Goal: Navigation & Orientation: Find specific page/section

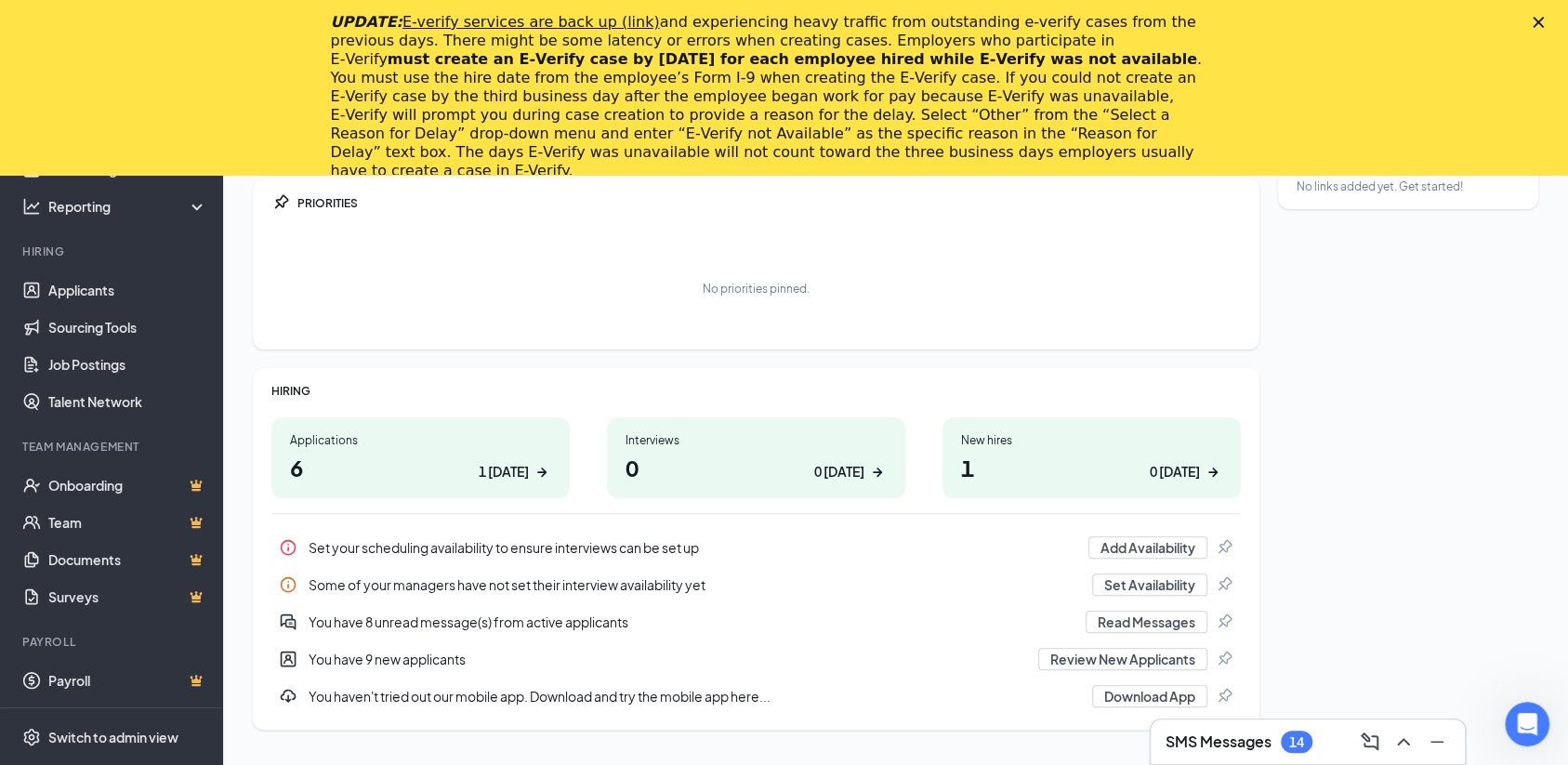
scroll to position [255, 0]
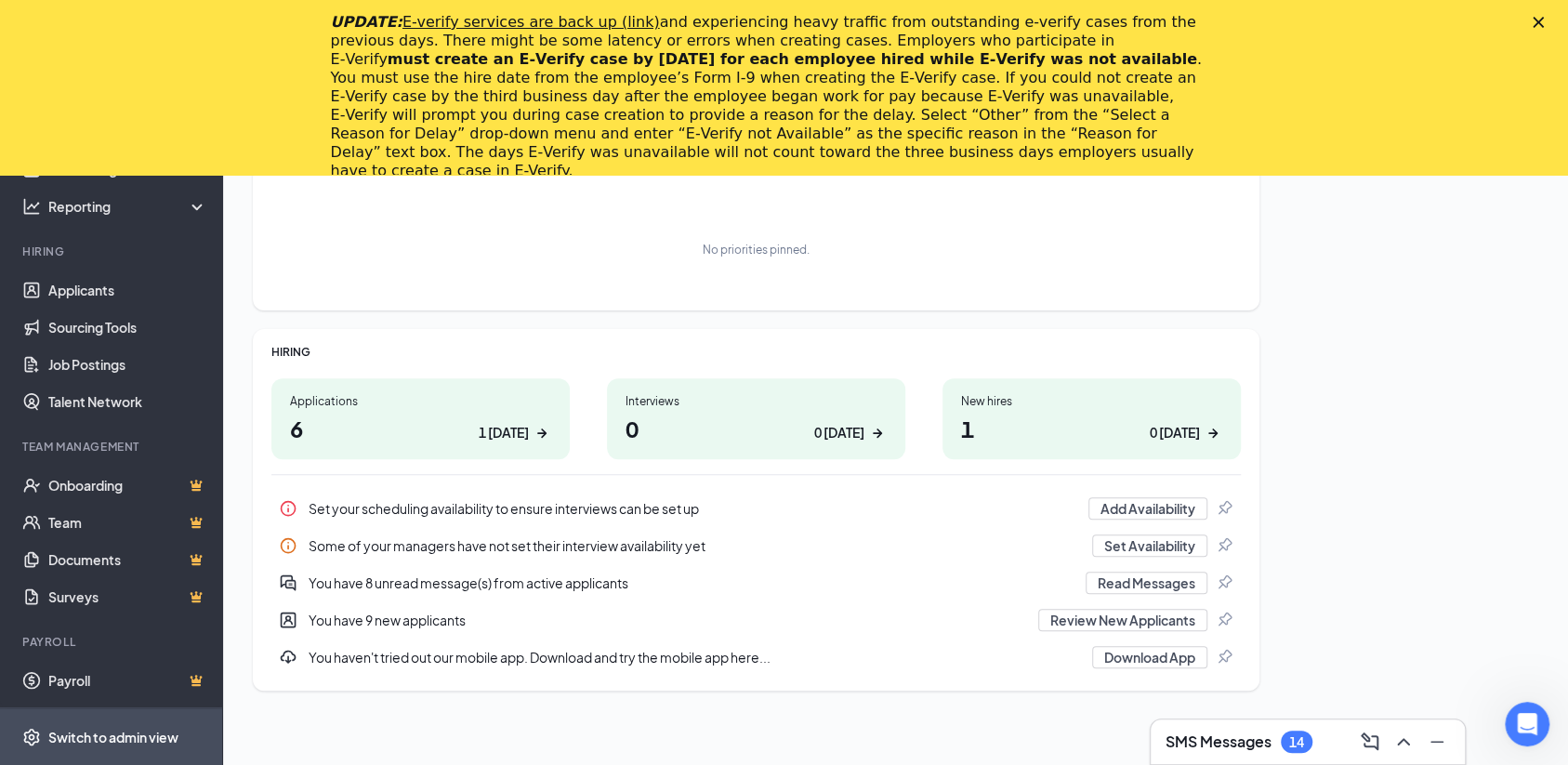
click at [131, 737] on div "Switch to admin view" at bounding box center [113, 737] width 130 height 19
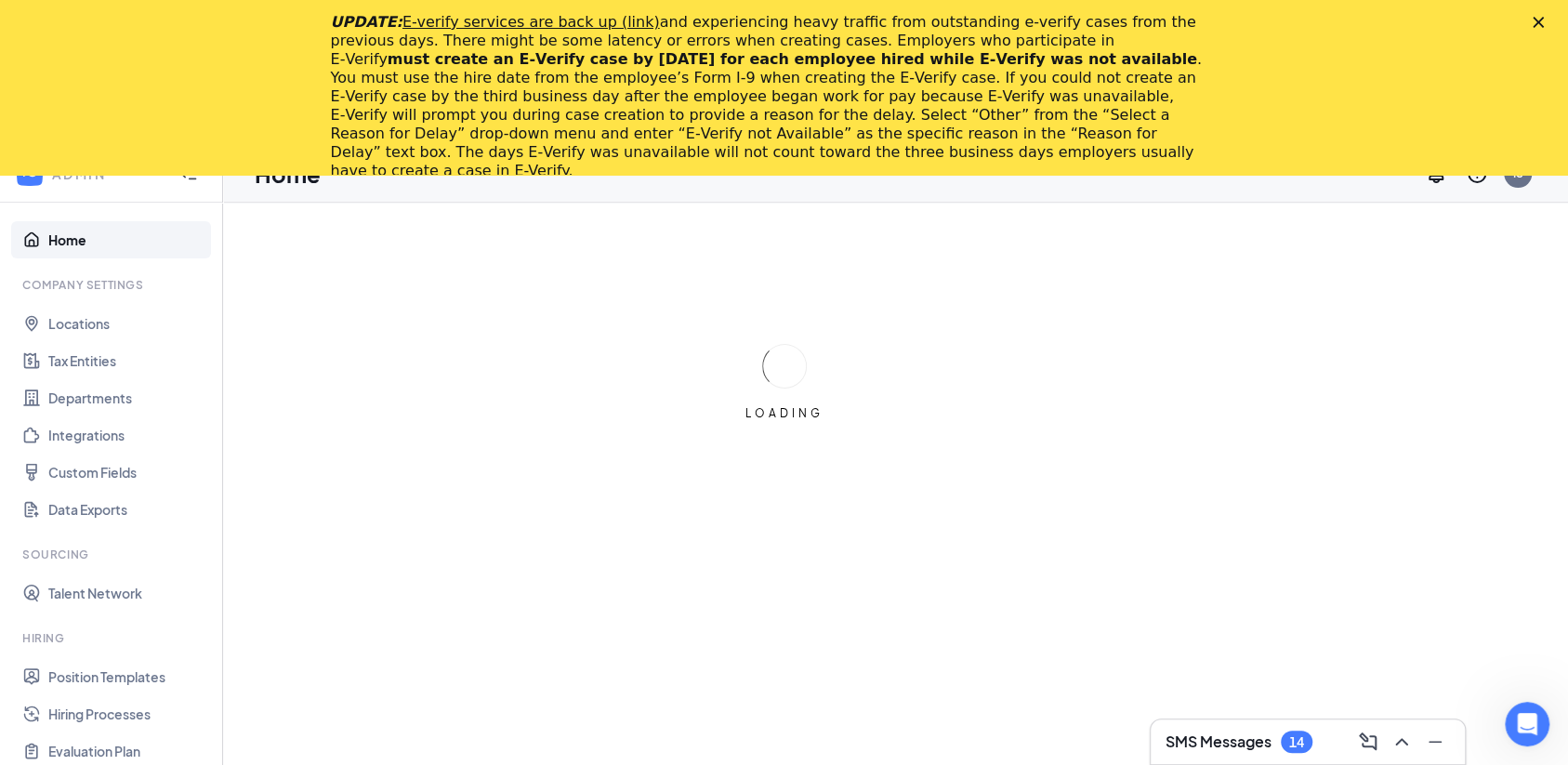
scroll to position [15, 0]
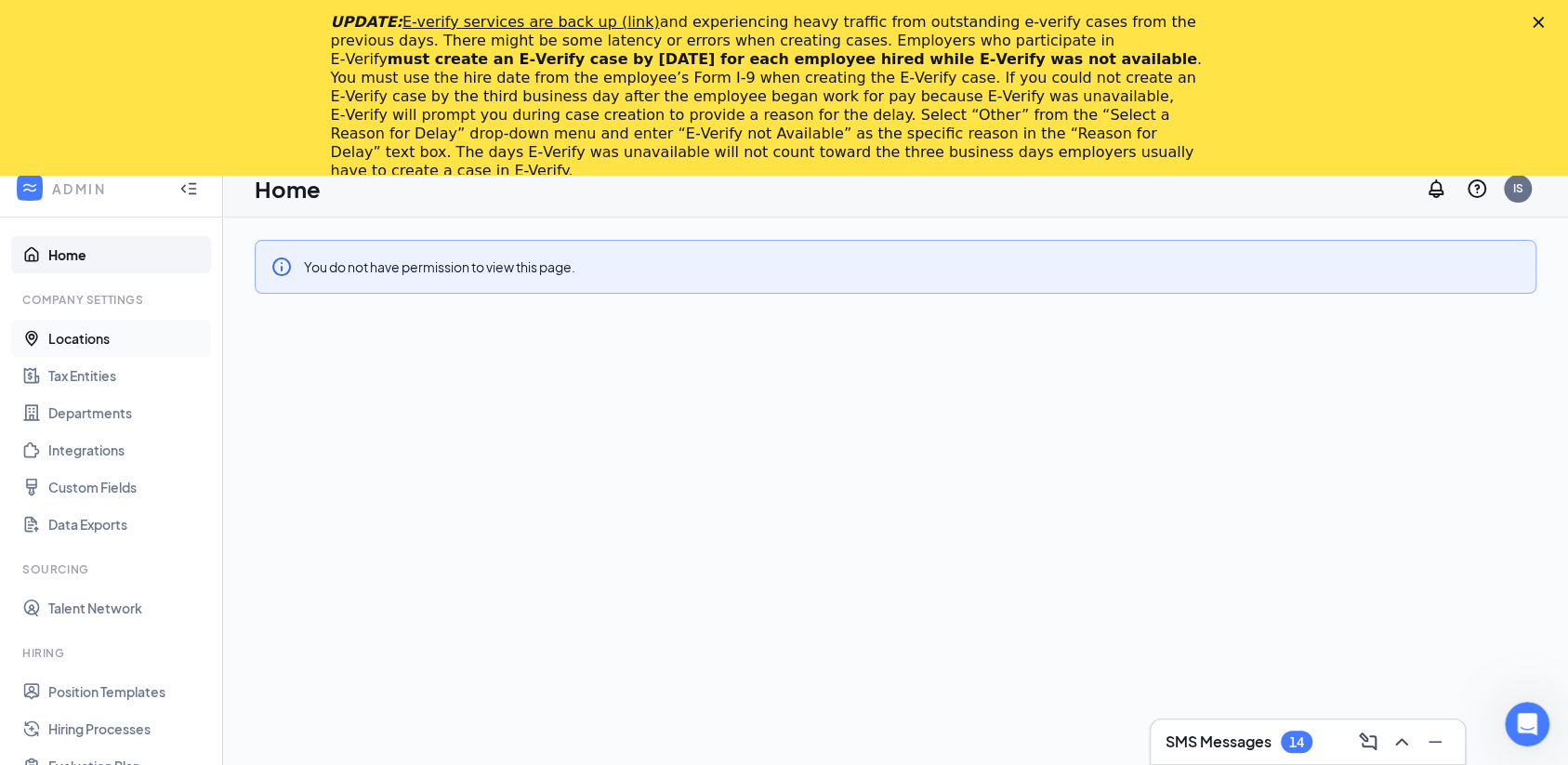
click at [90, 334] on link "Locations" at bounding box center [127, 338] width 158 height 37
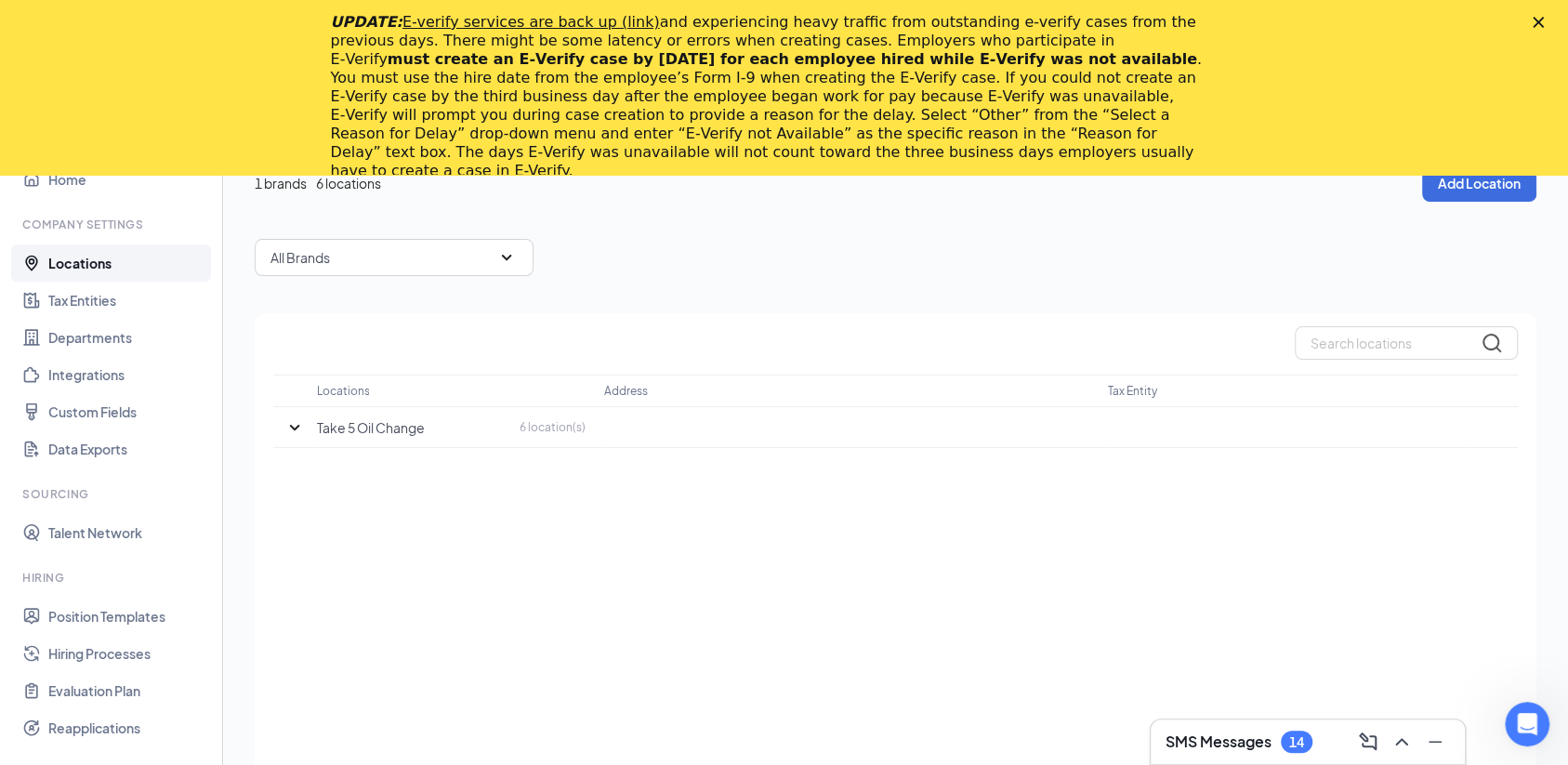
scroll to position [126, 0]
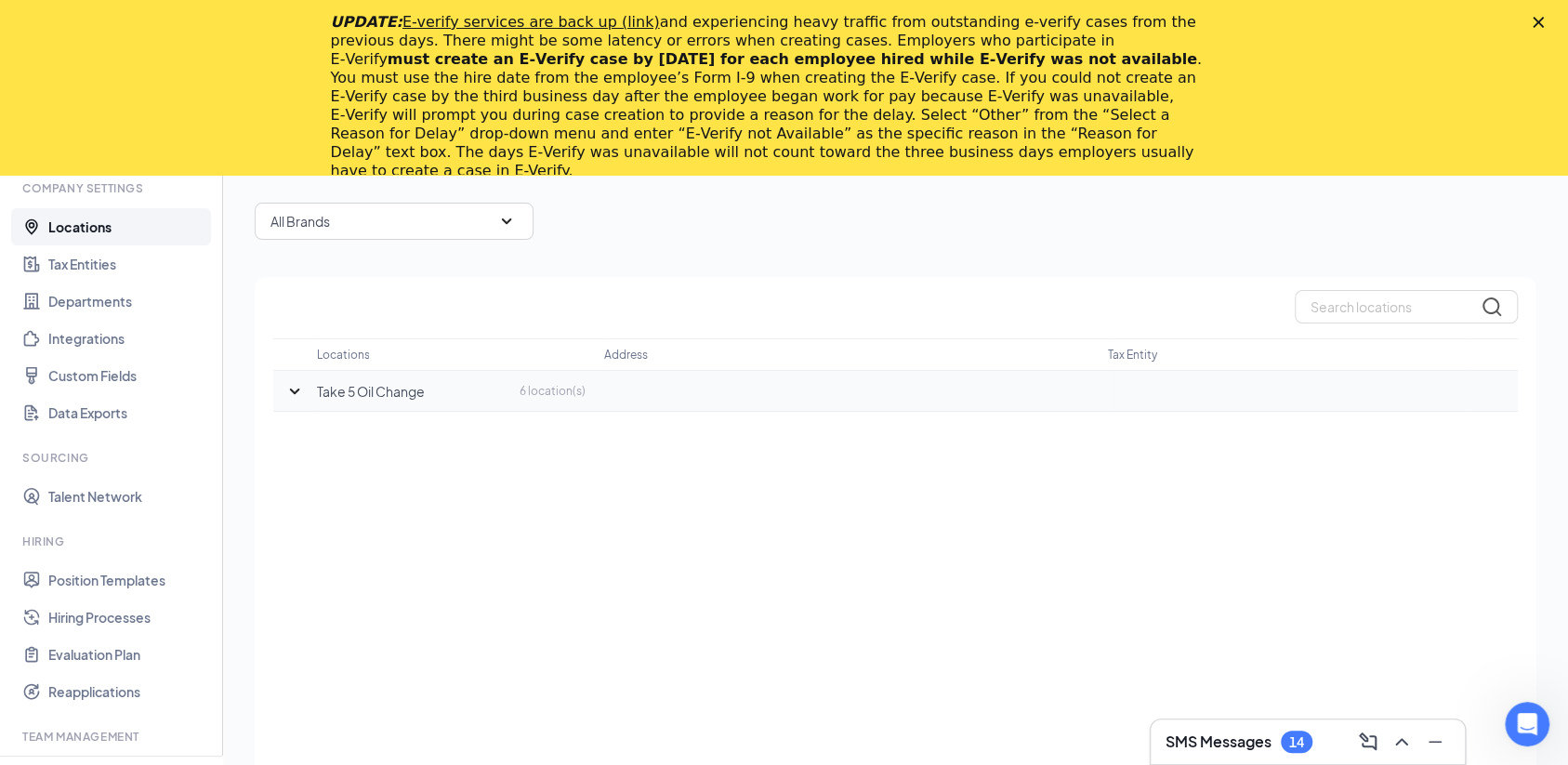
click at [293, 390] on icon "SmallChevronDown" at bounding box center [294, 391] width 23 height 23
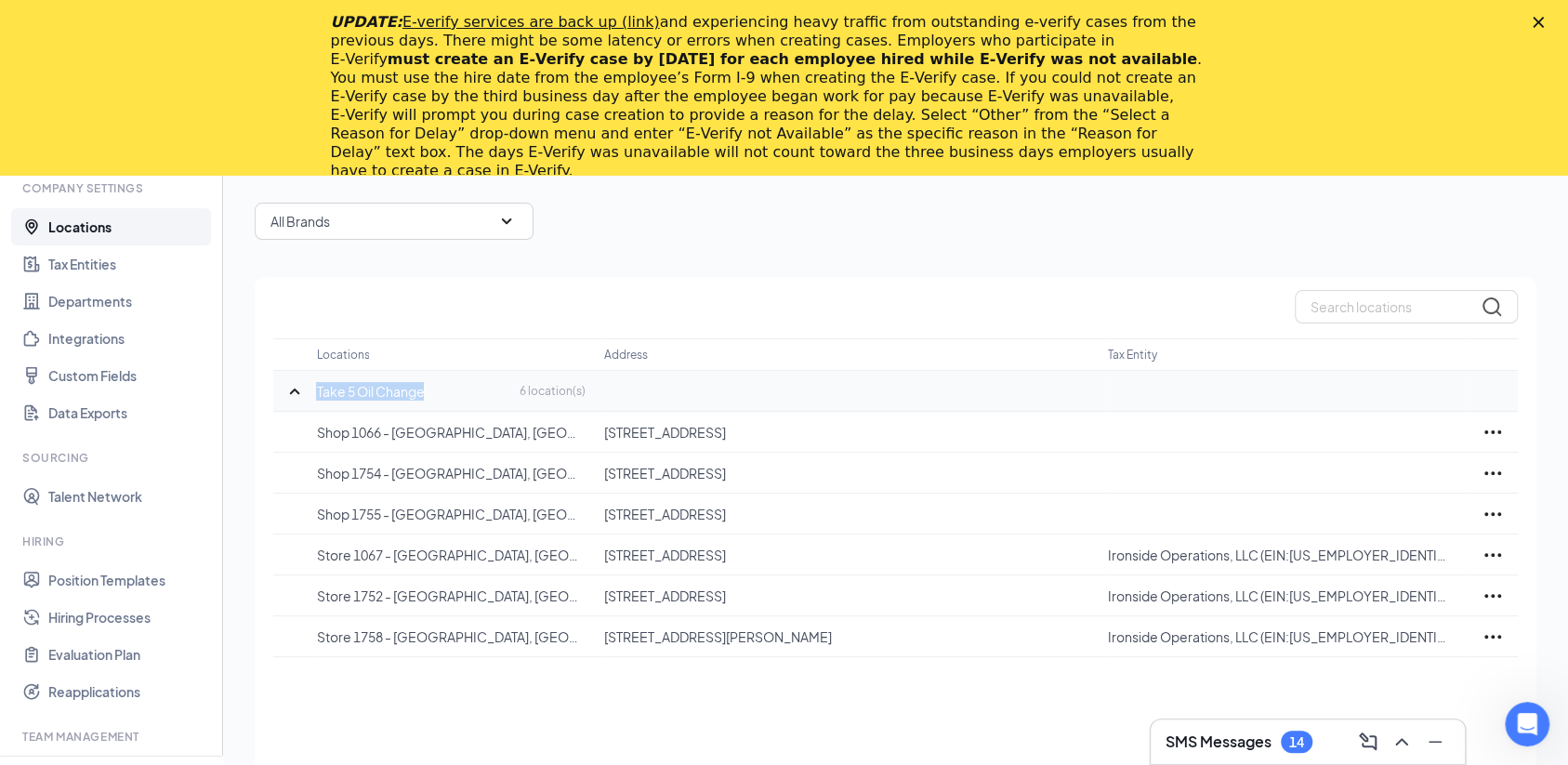
copy p "Take 5 Oil Change"
drag, startPoint x: 342, startPoint y: 387, endPoint x: 450, endPoint y: 395, distance: 108.3
click at [433, 388] on tr "Take 5 Oil Change 6 location(s)" at bounding box center [895, 391] width 1244 height 41
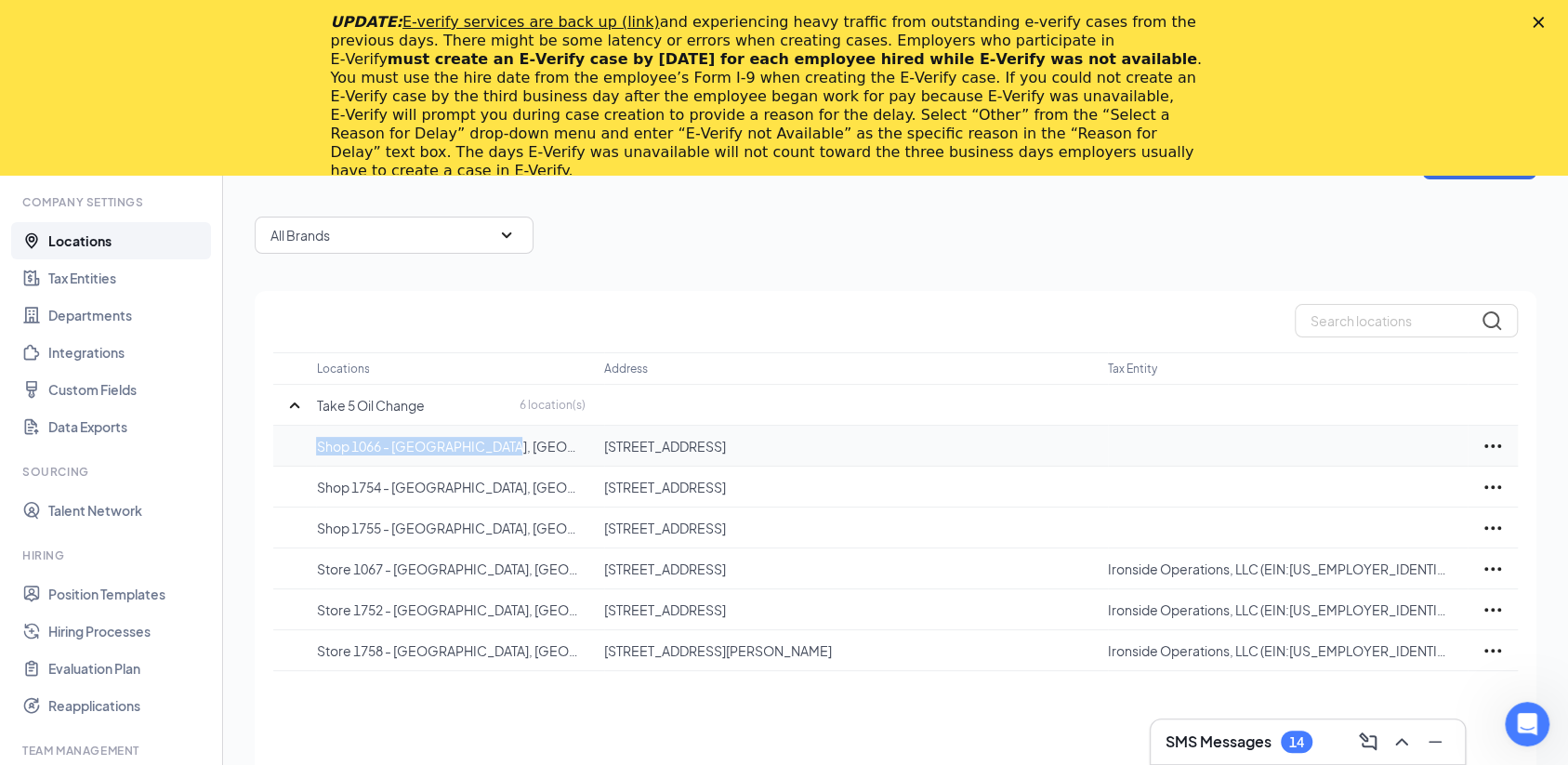
drag, startPoint x: 310, startPoint y: 443, endPoint x: 542, endPoint y: 447, distance: 232.0
click at [542, 447] on tr "Shop 1066 - Murfreesboro, TN 2250 Memorial Blvd, Murfreesboro, TN 37129, USA" at bounding box center [895, 445] width 1244 height 41
copy p "Shop 1066 - Murfreesboro, TN"
drag, startPoint x: 313, startPoint y: 483, endPoint x: 499, endPoint y: 484, distance: 186.0
click at [499, 484] on tr "Shop 1754 - Rochester, MN 5503 Villa Rd NW, Rochester, MN 55901, USA" at bounding box center [895, 486] width 1244 height 41
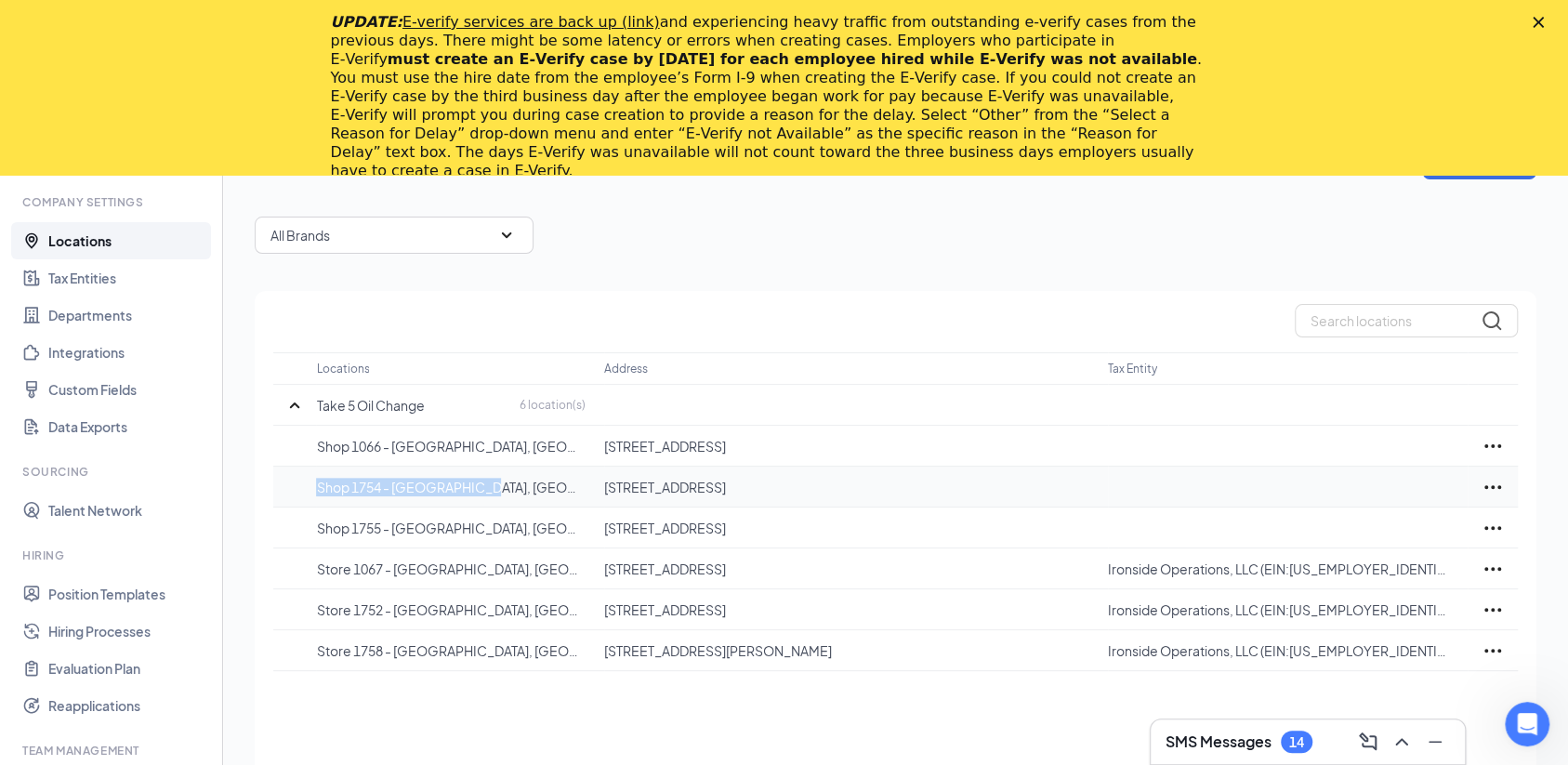
copy p "Shop 1754 - Rochester, MN"
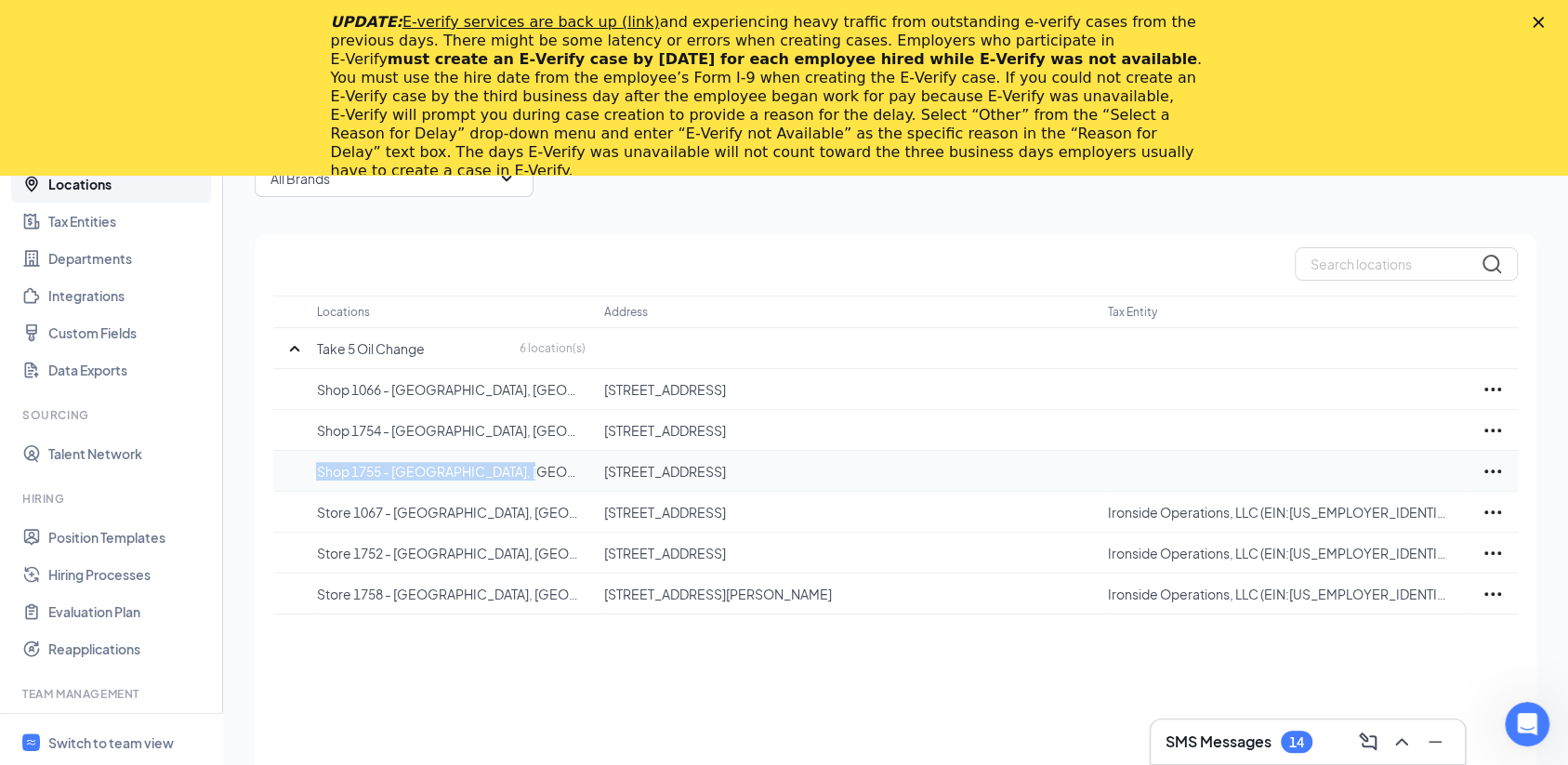
drag, startPoint x: 314, startPoint y: 466, endPoint x: 540, endPoint y: 473, distance: 226.1
click at [540, 473] on tr "Shop 1755 - Oak Park Heights, MN 13227 60th St N, Oak Park Heights, MN 55082, U…" at bounding box center [895, 471] width 1244 height 41
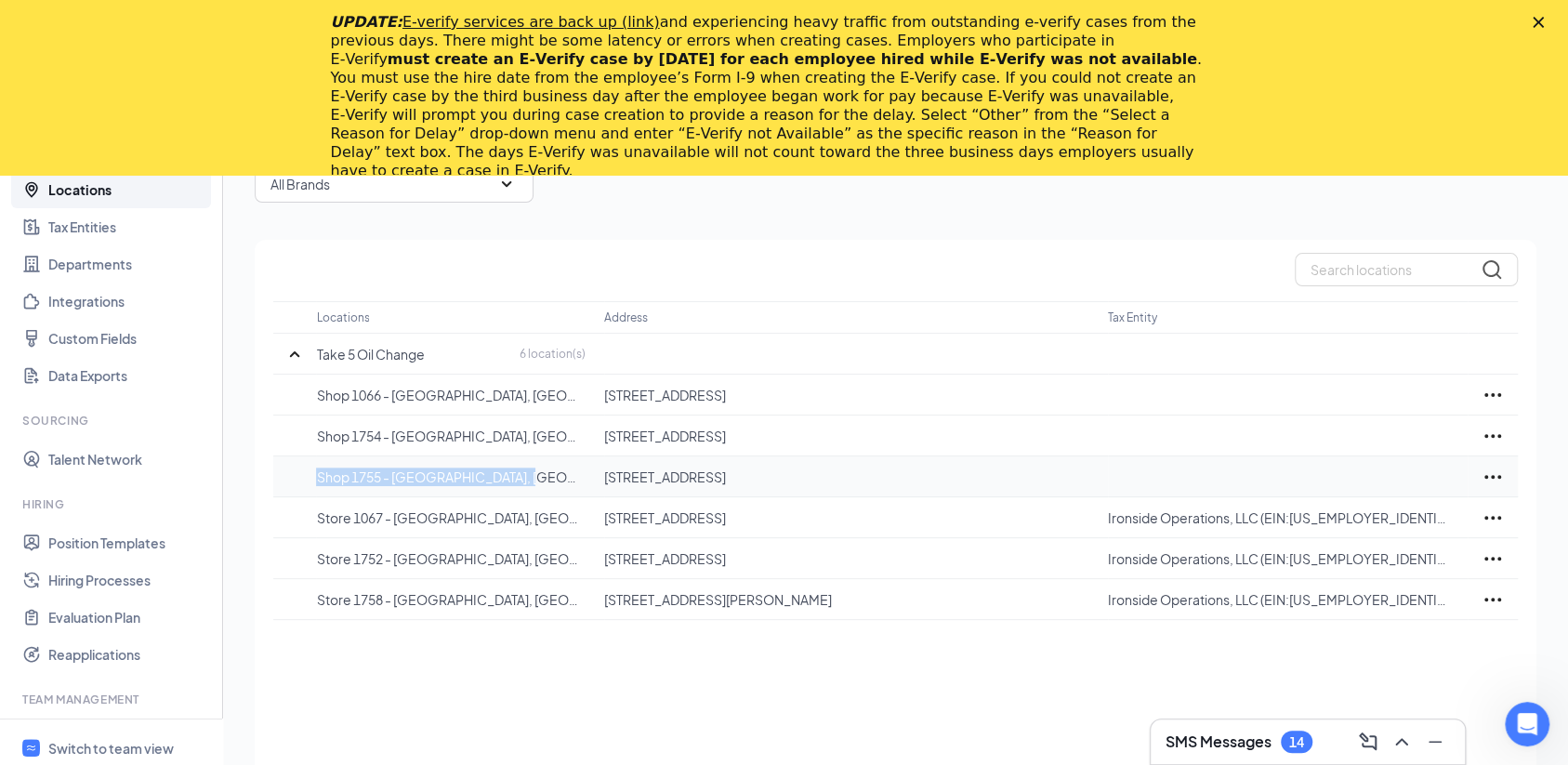
copy p "Shop 1755 - Oak Park Heights, MN"
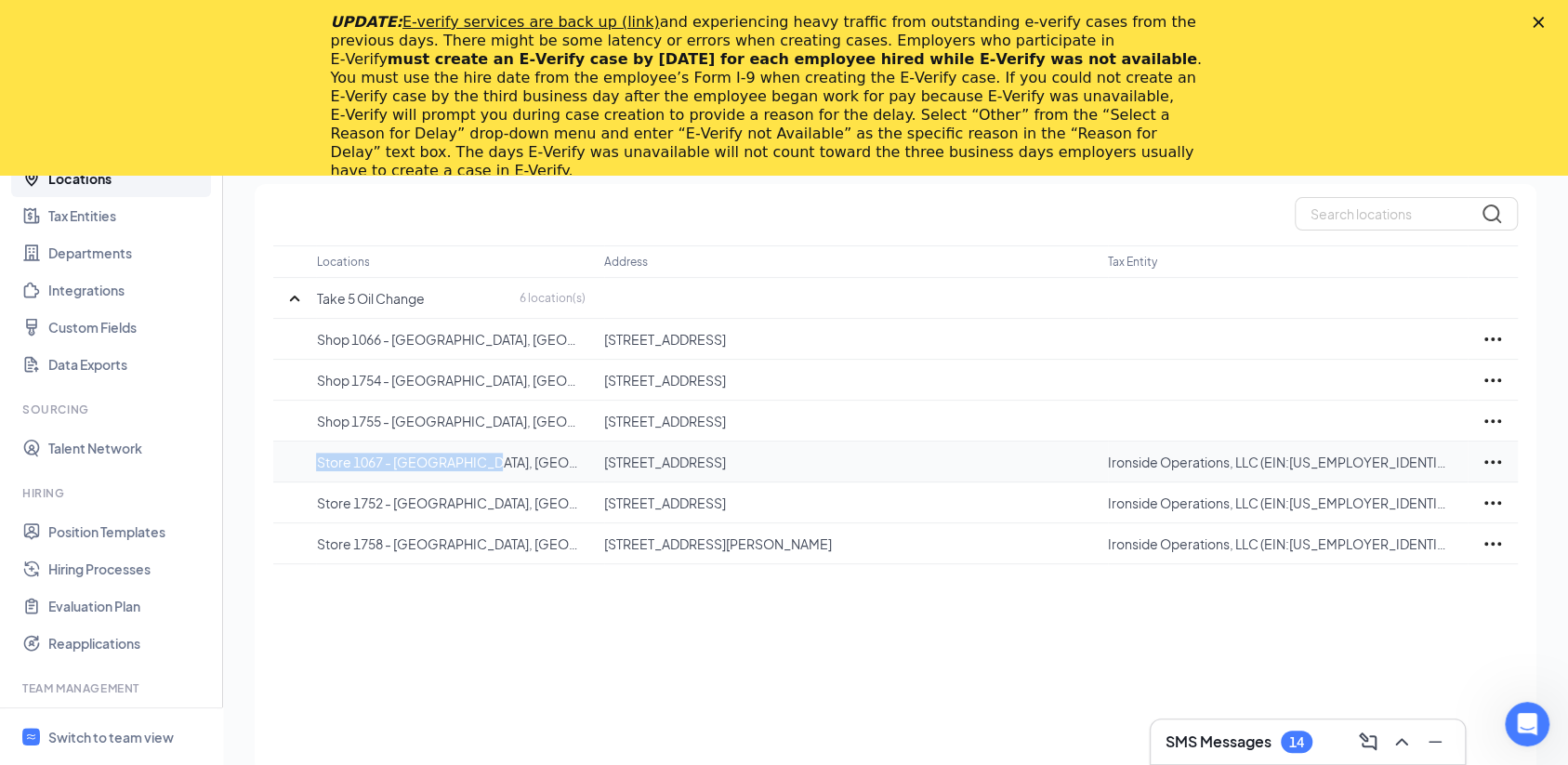
drag, startPoint x: 312, startPoint y: 458, endPoint x: 513, endPoint y: 456, distance: 201.0
click at [513, 456] on tr "Store 1067 - La Vergne, TN 5257 Murfreesboro Rd, La Vergne, TN 37086, USA Irons…" at bounding box center [895, 461] width 1244 height 41
copy p "Store 1067 - La Vergne, TN"
drag, startPoint x: 316, startPoint y: 506, endPoint x: 496, endPoint y: 505, distance: 180.0
click at [496, 505] on p "Store 1752 - Hermitage, TN" at bounding box center [451, 503] width 270 height 19
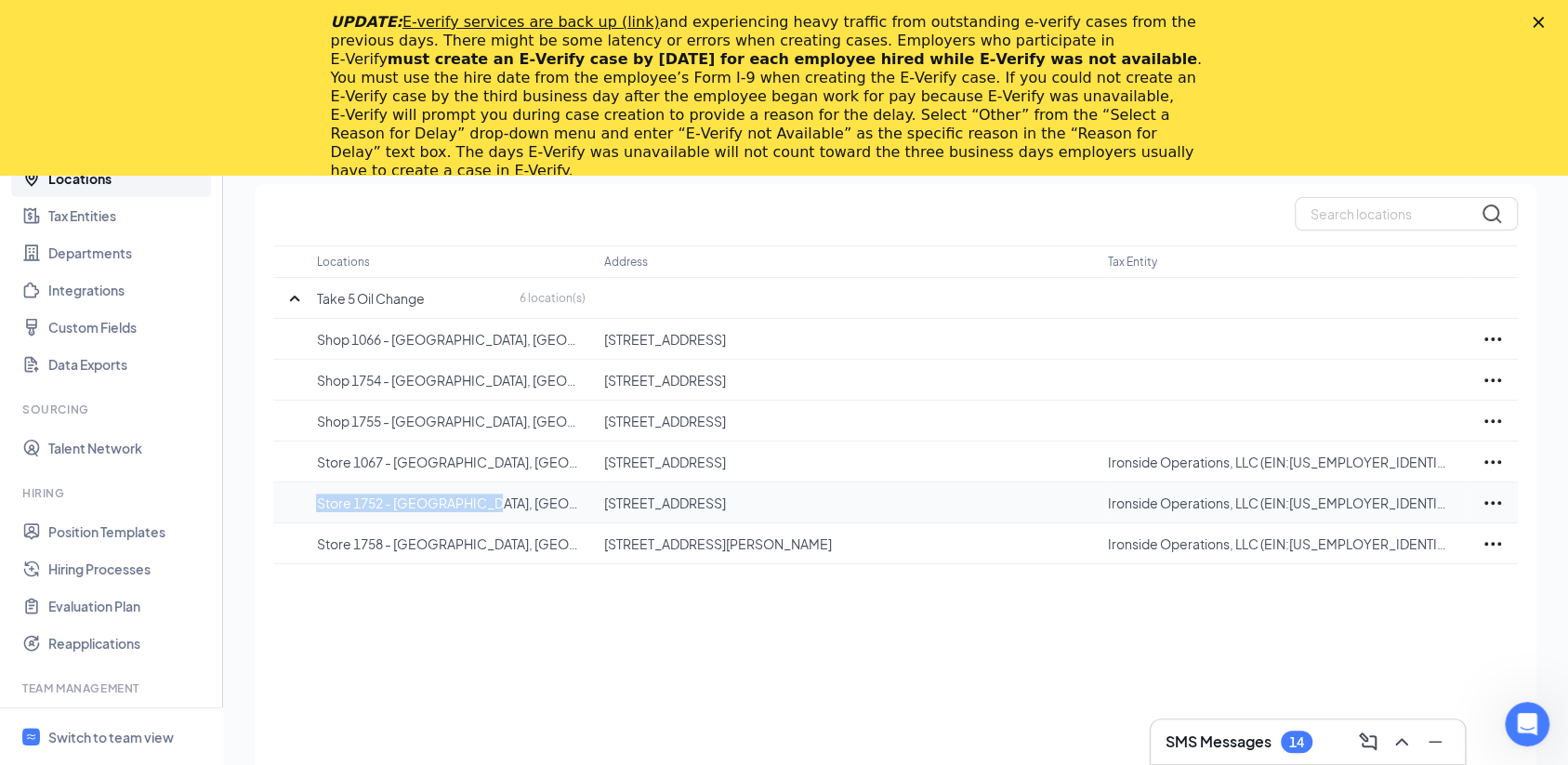
copy p "Store 1752 - Hermitage, TN"
drag, startPoint x: 491, startPoint y: 457, endPoint x: 395, endPoint y: 457, distance: 96.0
click at [395, 457] on p "Store 1067 - La Vergne, TN" at bounding box center [451, 462] width 270 height 19
drag, startPoint x: 495, startPoint y: 549, endPoint x: 311, endPoint y: 543, distance: 184.1
click at [311, 543] on tr "Store 1758 - Eau Claire, WI 3704 Gateway Dr, Eau Claire, WI 54701, USA Ironside…" at bounding box center [895, 543] width 1244 height 41
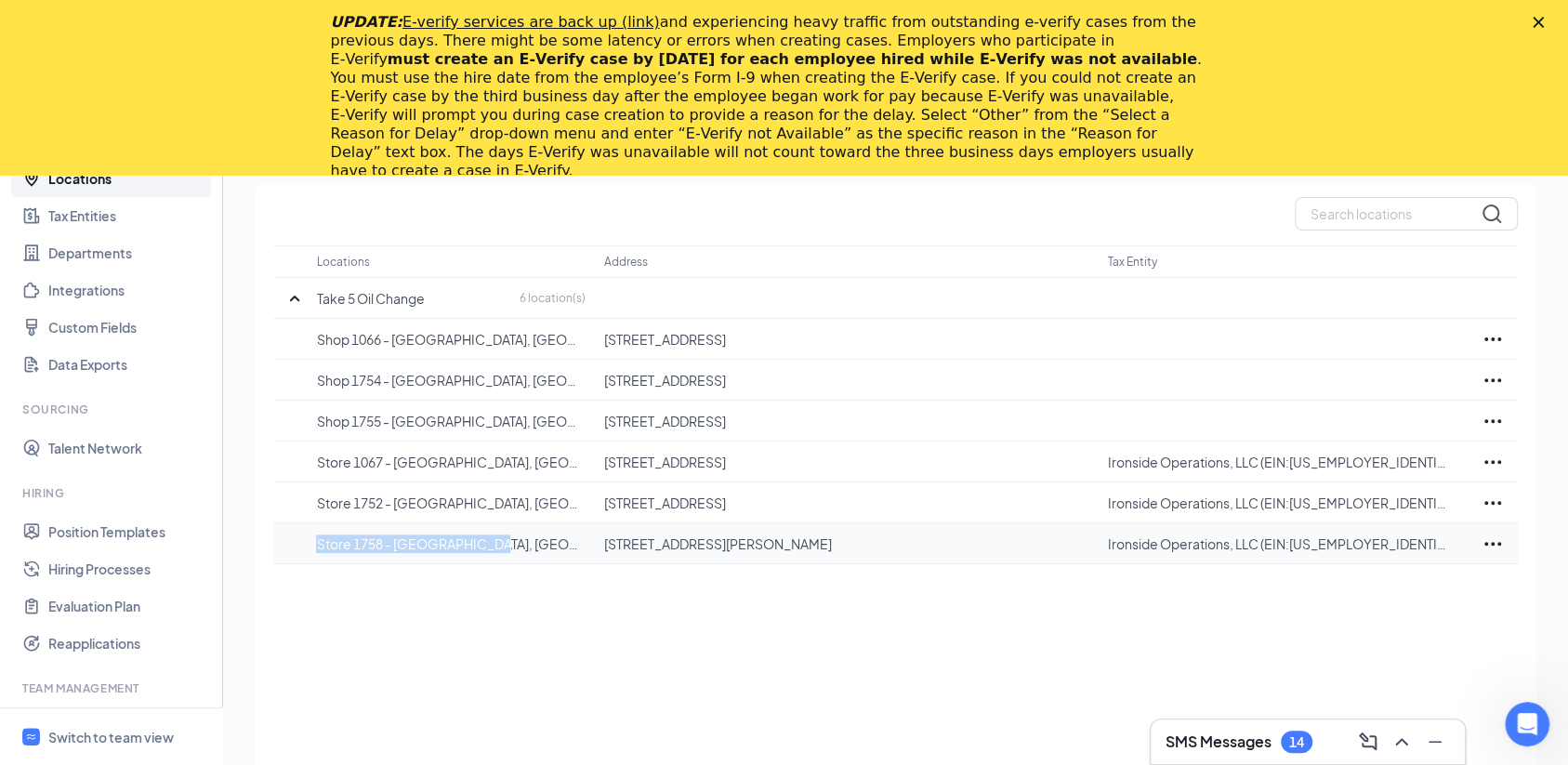
scroll to position [218, 0]
copy p "Store 1758 - Eau Claire, WI"
